Goal: Task Accomplishment & Management: Manage account settings

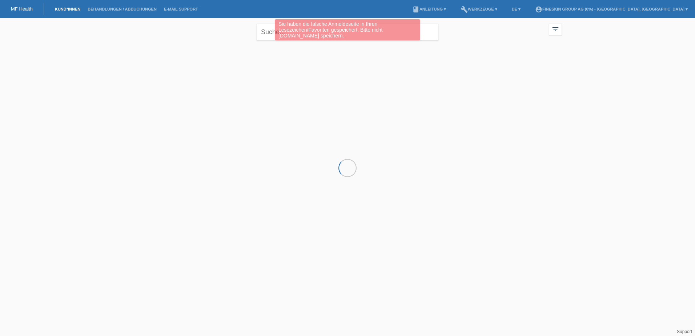
click at [268, 32] on div "Sie haben die falsche Anmeldeseite in Ihren Lesezeichen/Favoriten gespeichert. …" at bounding box center [347, 30] width 417 height 23
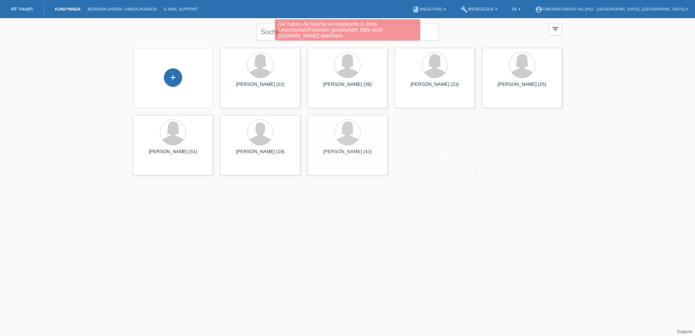
click at [268, 32] on div "Sie haben die falsche Anmeldeseite in Ihren Lesezeichen/Favoriten gespeichert. …" at bounding box center [347, 30] width 417 height 23
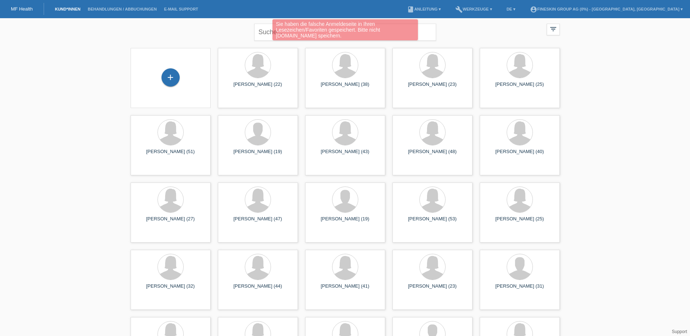
click at [236, 29] on div "Sie haben die falsche Anmeldeseite in Ihren Lesezeichen/Favoriten gespeichert. …" at bounding box center [345, 30] width 414 height 23
click at [266, 29] on div "Sie haben die falsche Anmeldeseite in Ihren Lesezeichen/Favoriten gespeichert. …" at bounding box center [345, 30] width 414 height 23
click at [265, 32] on div "Sie haben die falsche Anmeldeseite in Ihren Lesezeichen/Favoriten gespeichert. …" at bounding box center [345, 30] width 414 height 23
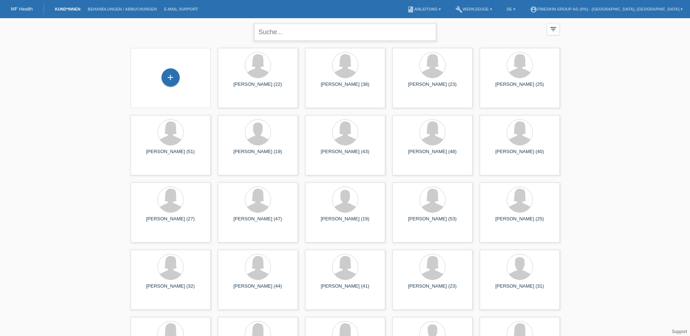
click at [283, 34] on input "text" at bounding box center [345, 32] width 182 height 17
type input "holdener"
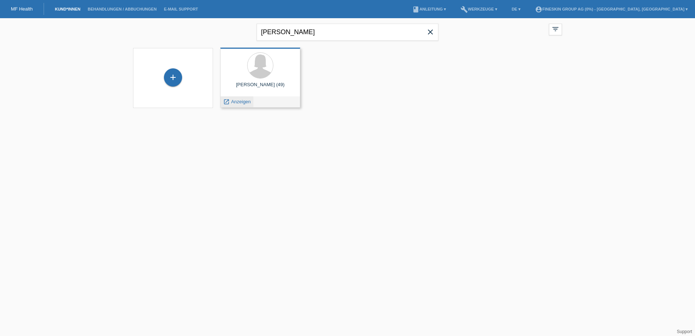
click at [240, 101] on span "Anzeigen" at bounding box center [241, 101] width 20 height 5
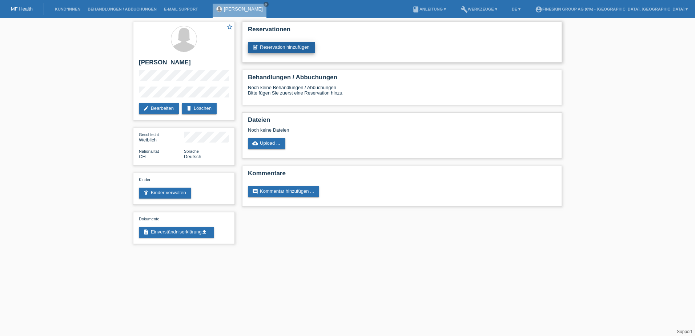
click at [303, 44] on link "post_add Reservation hinzufügen" at bounding box center [281, 47] width 67 height 11
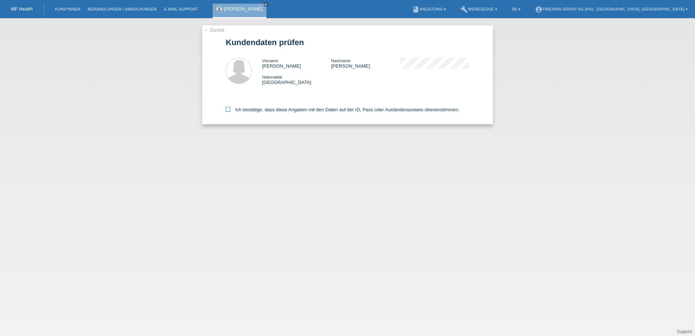
click at [228, 111] on icon at bounding box center [228, 109] width 5 height 5
click at [228, 111] on input "Ich bestätige, dass diese Angaben mit den Daten auf der ID, Pass oder Ausländer…" at bounding box center [228, 109] width 5 height 5
checkbox input "true"
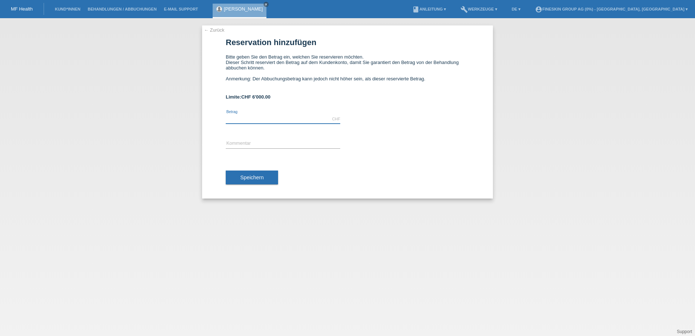
click at [273, 120] on input "text" at bounding box center [283, 119] width 115 height 9
type input "3190.00"
click at [268, 148] on icon at bounding box center [283, 148] width 115 height 0
click at [270, 145] on input "text" at bounding box center [283, 143] width 115 height 9
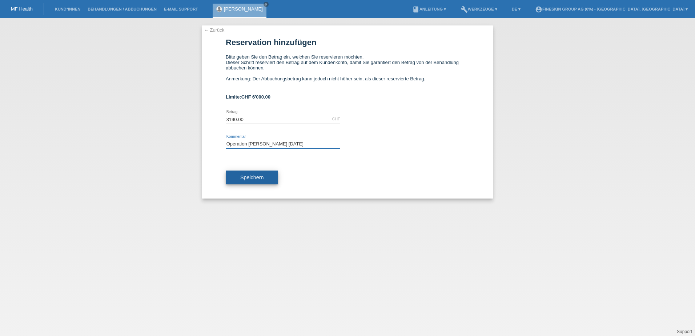
type input "Operation Dr. Isac 15.10.2025"
click at [258, 174] on button "Speichern" at bounding box center [252, 178] width 52 height 14
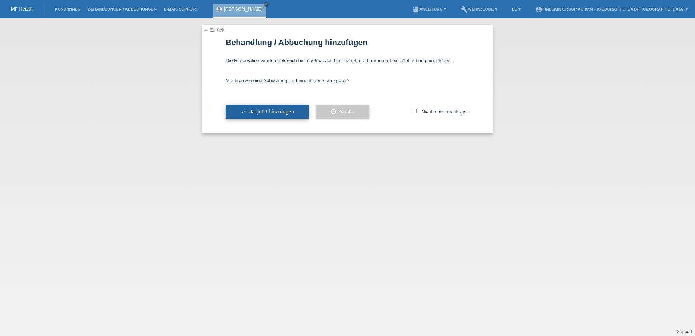
click at [276, 111] on span "Ja, jetzt hinzufügen" at bounding box center [272, 112] width 45 height 6
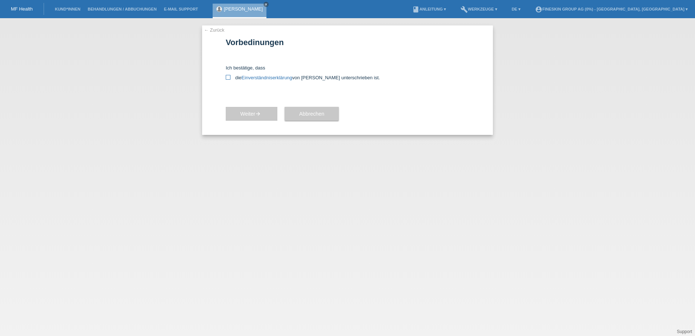
click at [227, 77] on icon at bounding box center [228, 77] width 5 height 5
click at [227, 77] on input "die Einverständniserklärung von der Kundin unterschrieben ist." at bounding box center [228, 77] width 5 height 5
checkbox input "true"
click at [247, 114] on span "Weiter arrow_forward" at bounding box center [251, 114] width 23 height 6
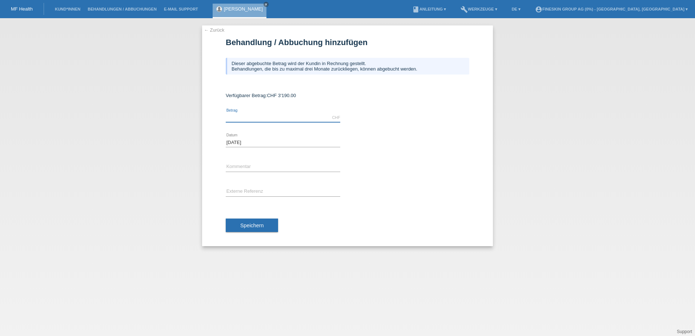
drag, startPoint x: 0, startPoint y: 0, endPoint x: 247, endPoint y: 114, distance: 272.0
click at [247, 114] on input "text" at bounding box center [283, 117] width 115 height 9
type input "3190.00"
click at [271, 167] on input "Operation Dr. Isac 10.09.2025" at bounding box center [283, 167] width 115 height 9
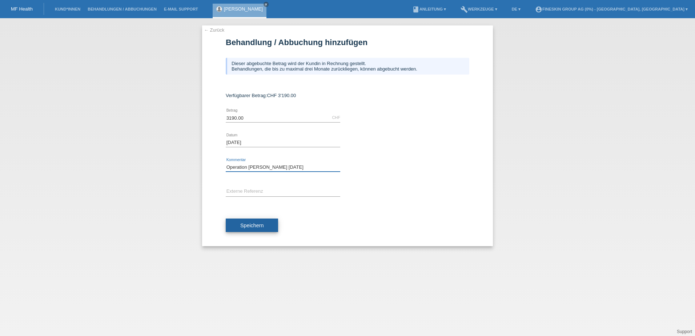
type input "Operation [PERSON_NAME] [DATE]"
click at [263, 227] on span "Speichern" at bounding box center [251, 226] width 23 height 6
